Goal: Book appointment/travel/reservation

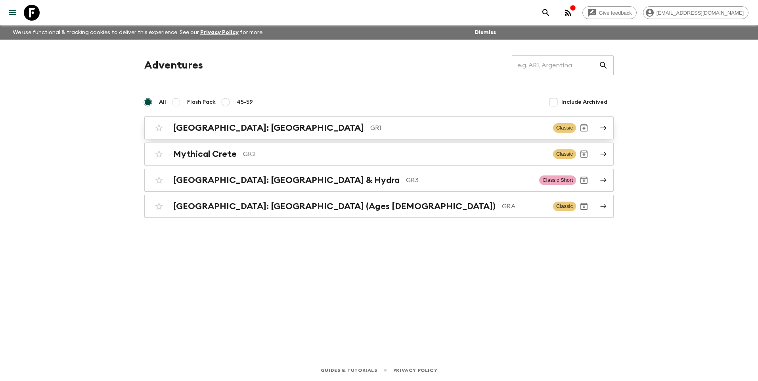
click at [228, 129] on h2 "[GEOGRAPHIC_DATA]: [GEOGRAPHIC_DATA]" at bounding box center [268, 128] width 191 height 10
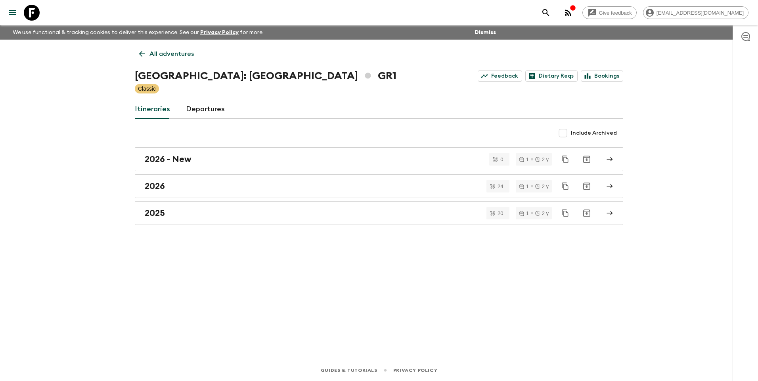
click at [147, 53] on link "All adventures" at bounding box center [166, 54] width 63 height 16
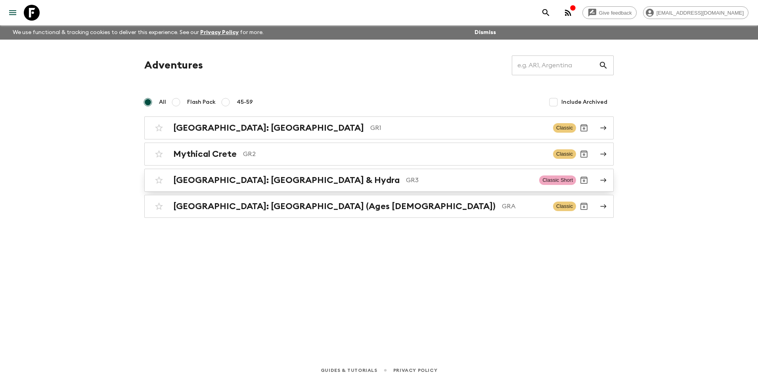
click at [240, 186] on div "[GEOGRAPHIC_DATA]: [GEOGRAPHIC_DATA] & Hydra GR3 Classic Short" at bounding box center [363, 180] width 425 height 16
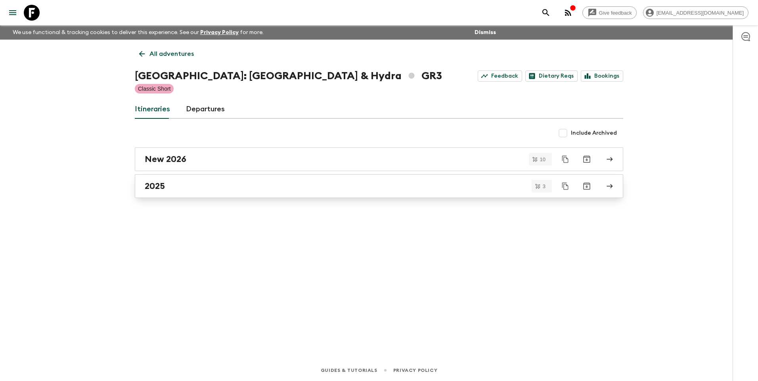
click at [142, 184] on link "2025" at bounding box center [379, 186] width 488 height 24
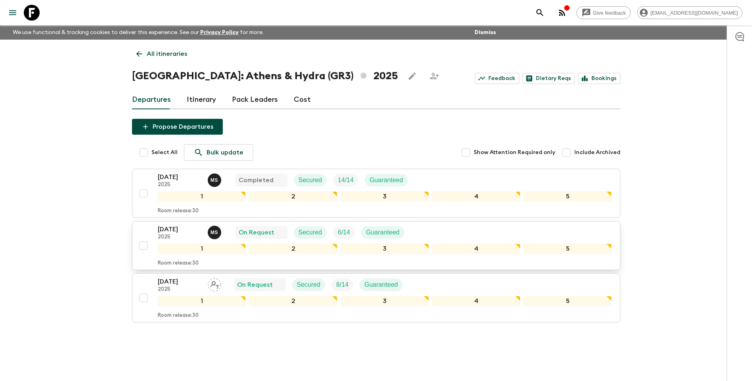
click at [177, 234] on p "[DATE]" at bounding box center [180, 230] width 44 height 10
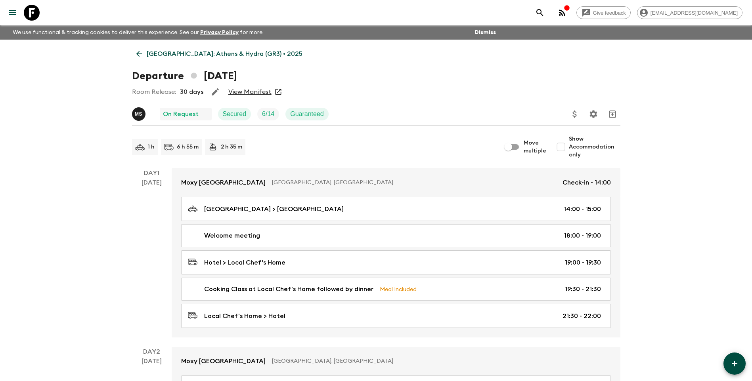
click at [253, 93] on link "View Manifest" at bounding box center [249, 92] width 43 height 8
